Goal: Task Accomplishment & Management: Use online tool/utility

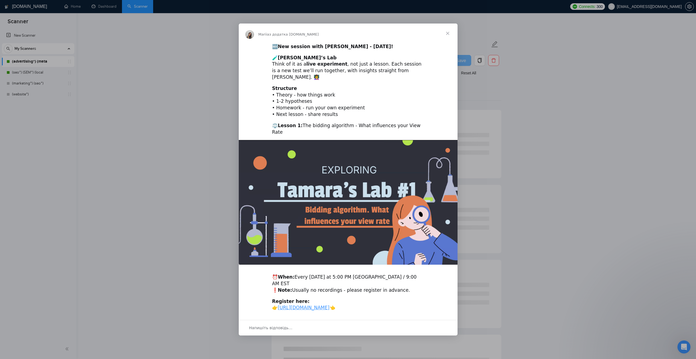
click at [449, 35] on span "Закрити" at bounding box center [448, 34] width 20 height 20
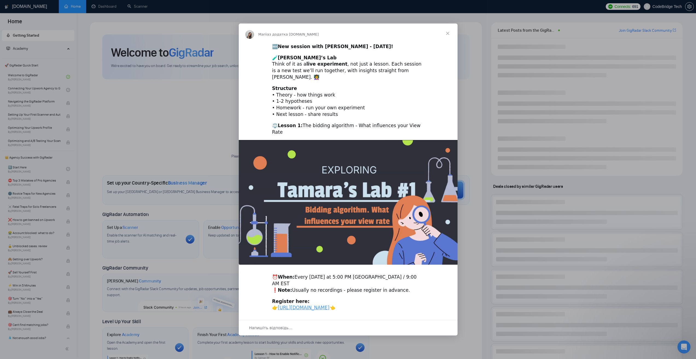
click at [448, 36] on span "Закрити" at bounding box center [448, 34] width 20 height 20
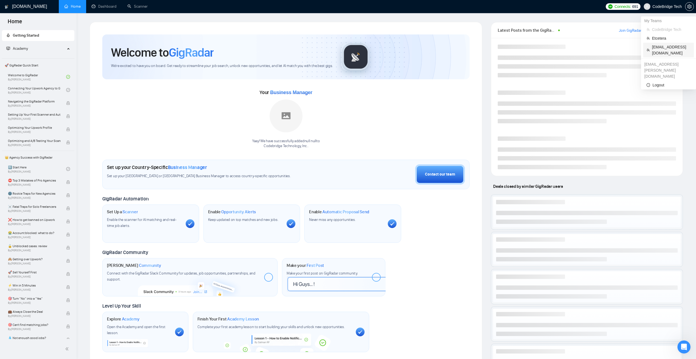
click at [658, 48] on span "[EMAIL_ADDRESS][DOMAIN_NAME]" at bounding box center [671, 50] width 39 height 12
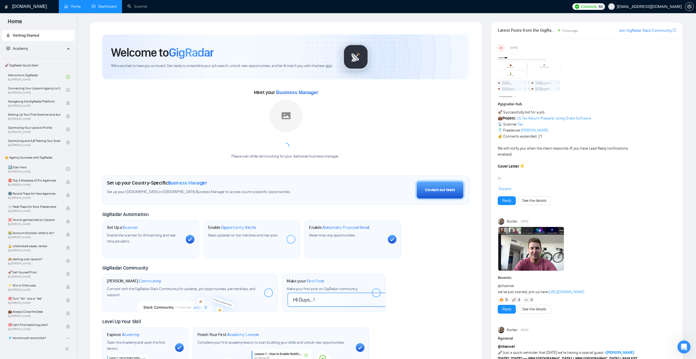
click at [107, 8] on link "Dashboard" at bounding box center [104, 6] width 25 height 5
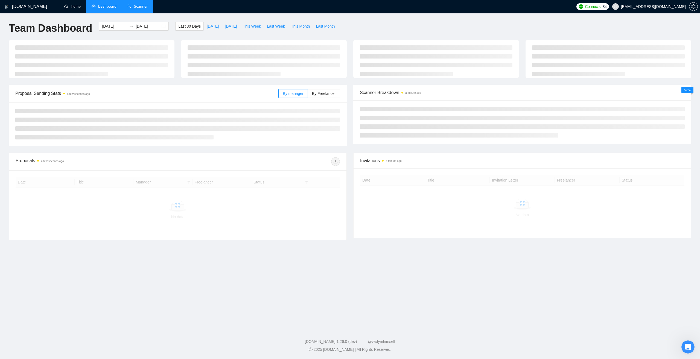
click at [135, 9] on link "Scanner" at bounding box center [137, 6] width 20 height 5
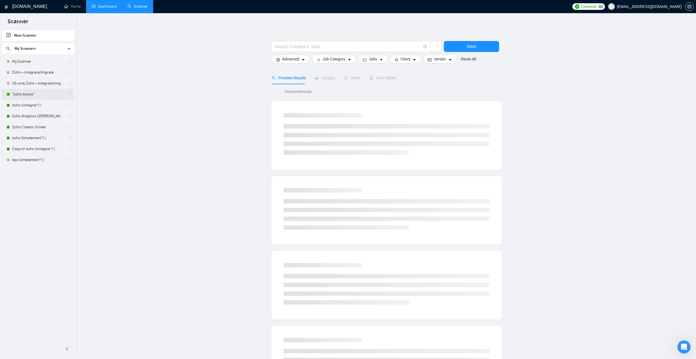
click at [35, 94] on link ""zoho books"" at bounding box center [38, 94] width 52 height 11
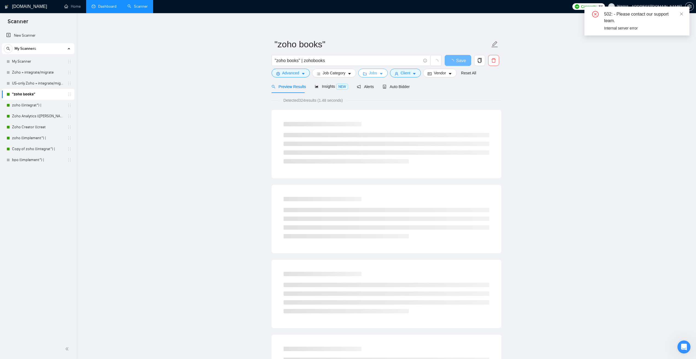
click at [369, 72] on span "Jobs" at bounding box center [373, 73] width 8 height 6
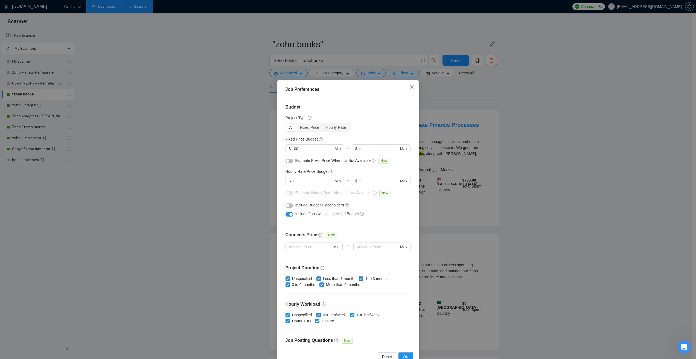
click at [239, 106] on div "Job Preferences Budget Project Type All Fixed Price Hourly Rate Fixed Price Bud…" at bounding box center [348, 179] width 696 height 359
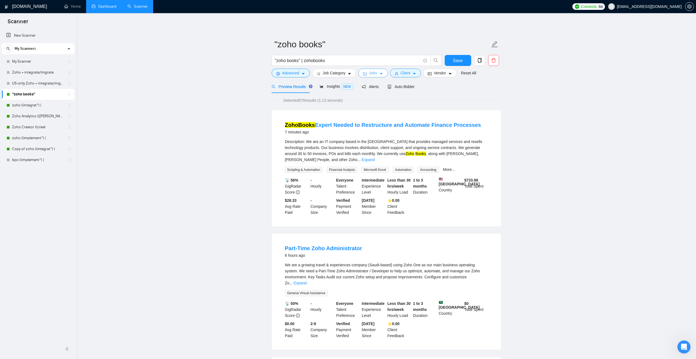
click at [383, 72] on button "Jobs" at bounding box center [373, 73] width 30 height 9
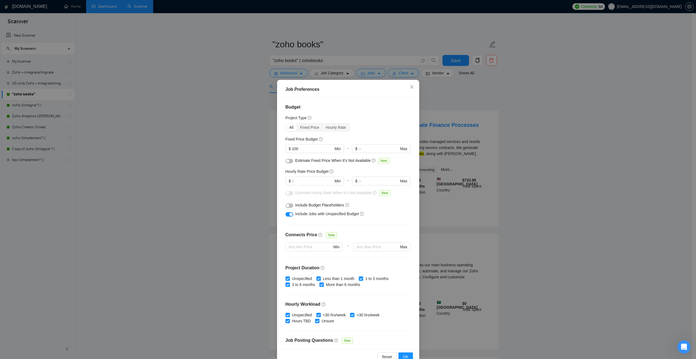
click at [287, 206] on div "button" at bounding box center [287, 205] width 3 height 3
click at [287, 206] on button "button" at bounding box center [289, 205] width 8 height 4
click at [305, 128] on div "Fixed Price" at bounding box center [310, 128] width 26 height 8
click at [297, 124] on input "Fixed Price" at bounding box center [297, 124] width 0 height 0
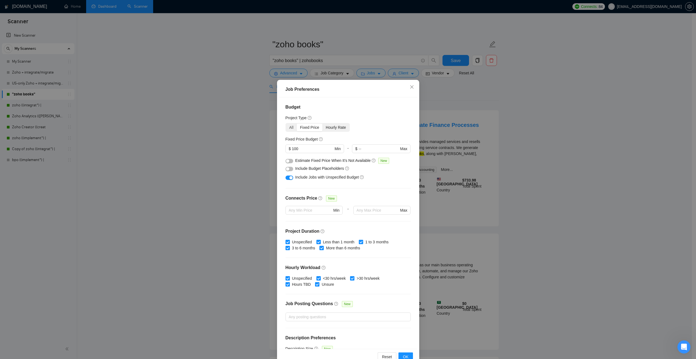
click at [334, 128] on div "Hourly Rate" at bounding box center [335, 128] width 27 height 8
click at [322, 124] on input "Hourly Rate" at bounding box center [322, 124] width 0 height 0
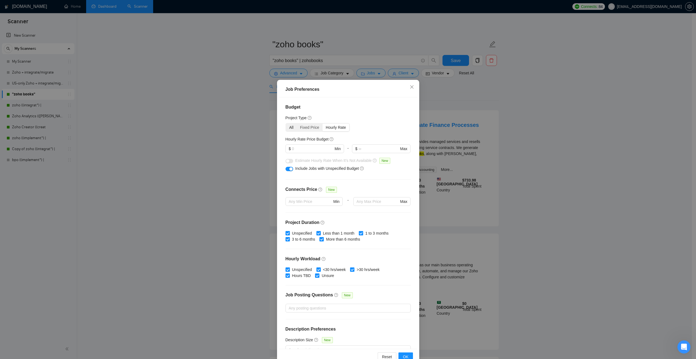
click at [291, 127] on div "All" at bounding box center [291, 128] width 11 height 8
click at [286, 124] on input "All" at bounding box center [286, 124] width 0 height 0
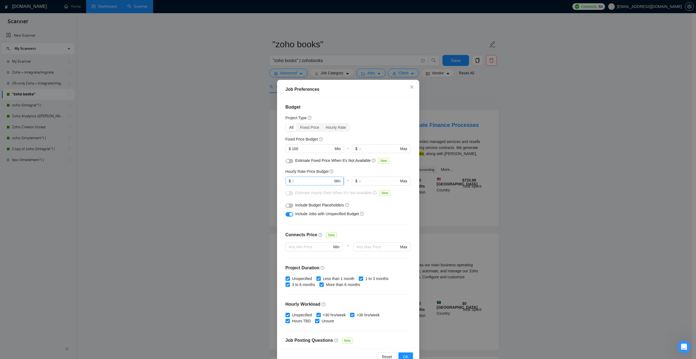
click at [335, 182] on span "Min" at bounding box center [337, 181] width 6 height 6
click at [342, 171] on div "Hourly Rate Price Budget" at bounding box center [347, 171] width 125 height 6
click at [466, 111] on div "Job Preferences Budget Project Type All Fixed Price Hourly Rate Fixed Price Bud…" at bounding box center [348, 179] width 696 height 359
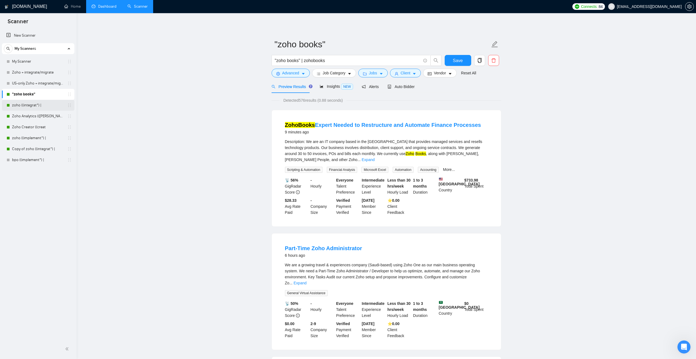
click at [24, 105] on link "zoho ((integrat*) |" at bounding box center [38, 105] width 52 height 11
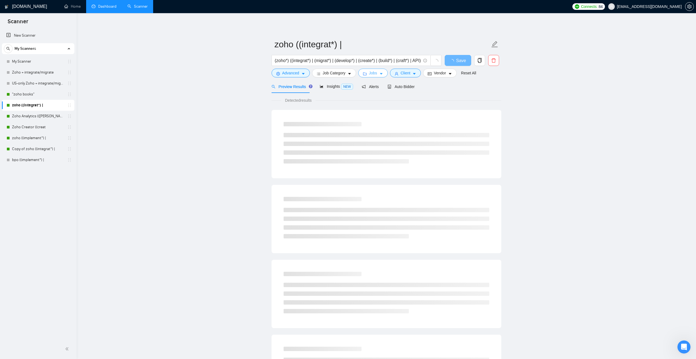
click at [370, 69] on button "Jobs" at bounding box center [373, 73] width 30 height 9
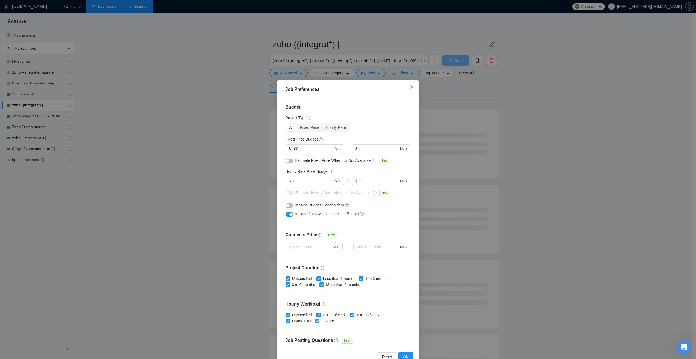
click at [177, 162] on div "Job Preferences Budget Project Type All Fixed Price Hourly Rate Fixed Price Bud…" at bounding box center [348, 179] width 696 height 359
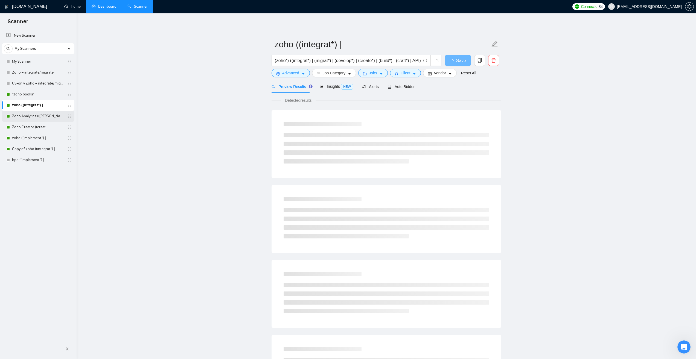
click at [36, 115] on link "Zoho Analytics (([PERSON_NAME]" at bounding box center [38, 116] width 52 height 11
click at [376, 75] on button "Jobs" at bounding box center [373, 73] width 30 height 9
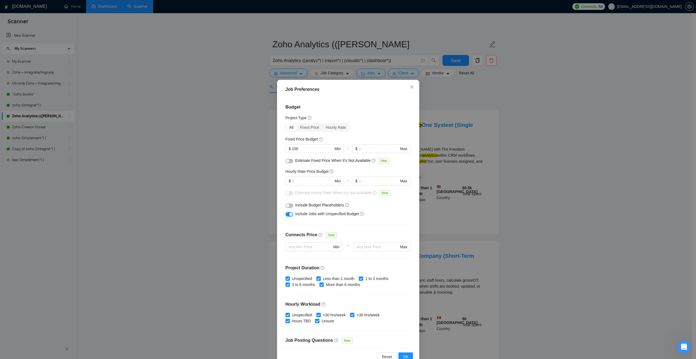
click at [203, 126] on div "Job Preferences Budget Project Type All Fixed Price Hourly Rate Fixed Price Bud…" at bounding box center [348, 179] width 696 height 359
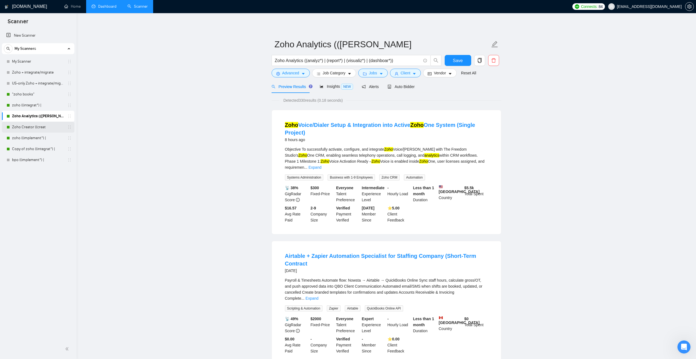
click at [36, 126] on link "Zoho Creator ((creat" at bounding box center [38, 127] width 52 height 11
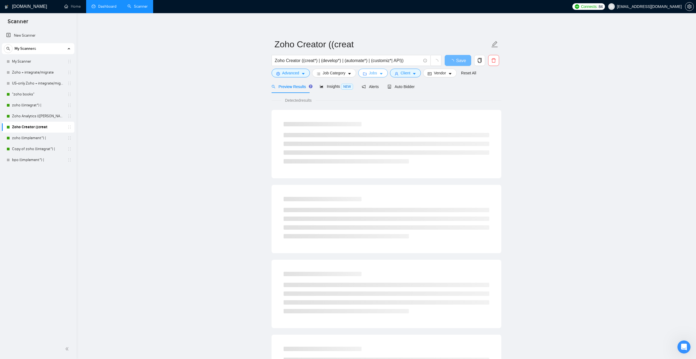
click at [380, 71] on button "Jobs" at bounding box center [373, 73] width 30 height 9
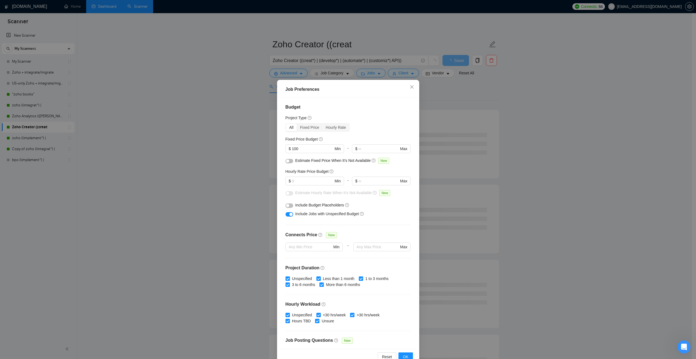
click at [198, 139] on div "Job Preferences Budget Project Type All Fixed Price Hourly Rate Fixed Price Bud…" at bounding box center [348, 179] width 696 height 359
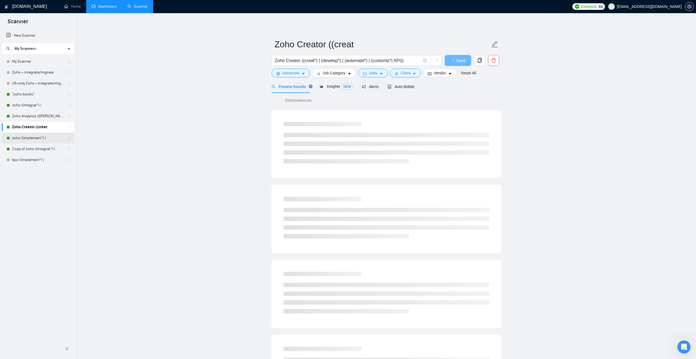
click at [36, 138] on link "zoho ((implement*) |" at bounding box center [38, 138] width 52 height 11
click at [379, 70] on button "Jobs" at bounding box center [373, 73] width 30 height 9
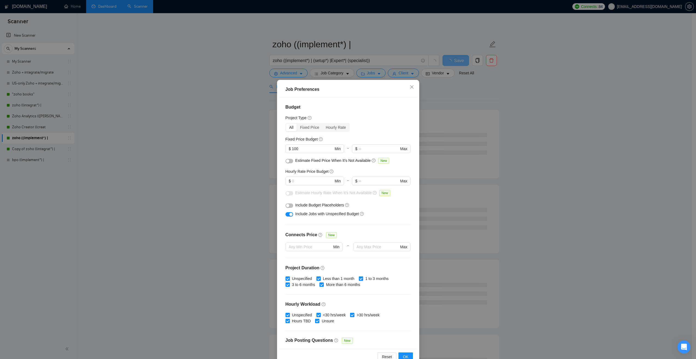
click at [192, 148] on div "Job Preferences Budget Project Type All Fixed Price Hourly Rate Fixed Price Bud…" at bounding box center [348, 179] width 696 height 359
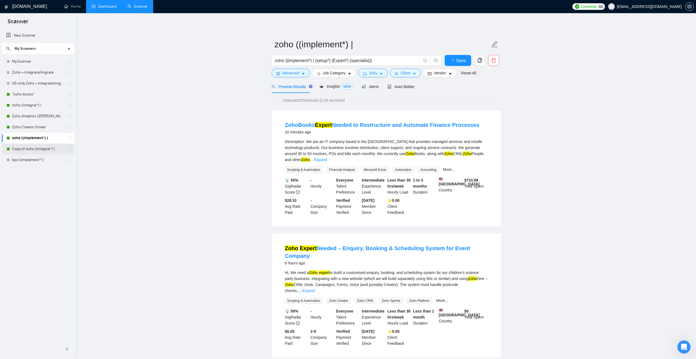
click at [25, 147] on link "Copy of zoho ((integrat*) |" at bounding box center [38, 149] width 52 height 11
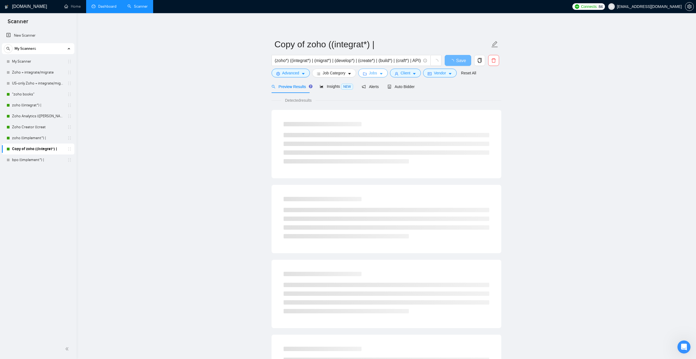
click at [376, 71] on button "Jobs" at bounding box center [373, 73] width 30 height 9
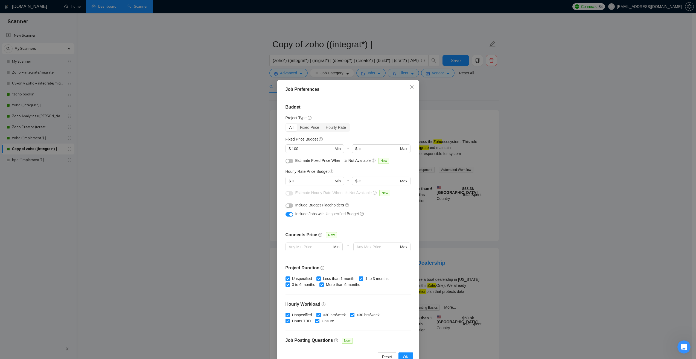
click at [192, 142] on div "Job Preferences Budget Project Type All Fixed Price Hourly Rate Fixed Price Bud…" at bounding box center [348, 179] width 696 height 359
